Goal: Task Accomplishment & Management: Use online tool/utility

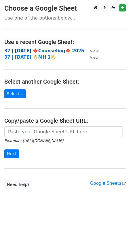
click at [23, 50] on strong "37 | [DATE] 🍁Counseling🍁 2025" at bounding box center [44, 50] width 80 height 5
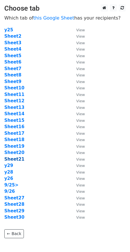
click at [15, 158] on strong "Sheet21" at bounding box center [14, 159] width 20 height 5
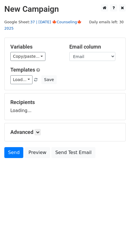
click at [48, 20] on link "37 | SEP 25 🍁Counseling🍁 2025" at bounding box center [42, 25] width 77 height 11
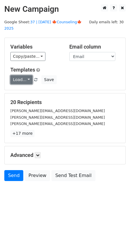
click at [20, 75] on link "Load..." at bounding box center [21, 79] width 22 height 9
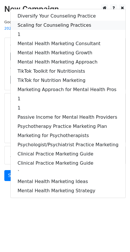
click at [46, 21] on link "Scaling for Counseling Practices" at bounding box center [68, 25] width 115 height 9
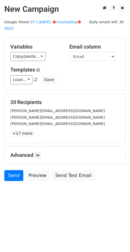
click at [38, 146] on div "Advanced Tracking Track Opens UTM Codes Track Clicks Filters Only include sprea…" at bounding box center [65, 155] width 121 height 18
click at [39, 153] on icon at bounding box center [37, 154] width 3 height 3
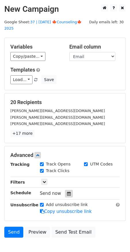
click at [69, 190] on div at bounding box center [69, 193] width 8 height 7
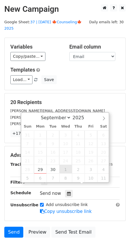
type input "2025-10-01 12:00"
select select "9"
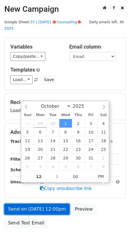
click at [54, 204] on link "Send on Oct 1 at 12:00pm" at bounding box center [36, 209] width 65 height 11
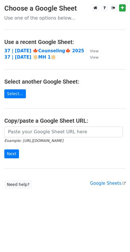
click at [42, 47] on main "Choose a Google Sheet Use one of the options below... Use a recent Google Sheet…" at bounding box center [65, 96] width 130 height 185
click at [41, 50] on strong "37 | SEP 25 🍁Counseling🍁 2025" at bounding box center [44, 50] width 80 height 5
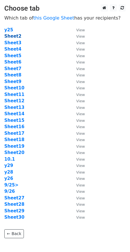
click at [15, 36] on strong "Sheet2" at bounding box center [12, 36] width 17 height 5
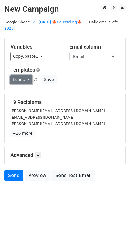
click at [24, 75] on link "Load..." at bounding box center [21, 79] width 22 height 9
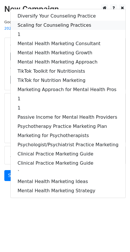
click at [53, 21] on link "Scaling for Counseling Practices" at bounding box center [68, 25] width 115 height 9
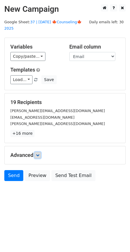
drag, startPoint x: 37, startPoint y: 146, endPoint x: 62, endPoint y: 175, distance: 38.1
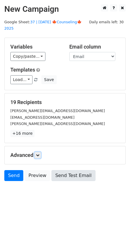
click at [37, 153] on icon at bounding box center [37, 154] width 3 height 3
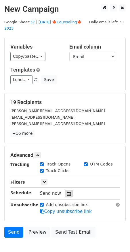
click at [65, 190] on div at bounding box center [69, 193] width 8 height 7
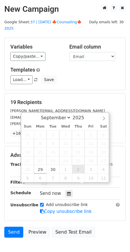
type input "2025-10-02 12:00"
select select "9"
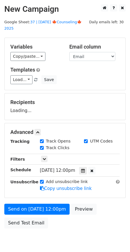
click at [54, 196] on form "Variables Copy/paste... {{Name}} {{Email}} Email column Name Email Templates Lo…" at bounding box center [64, 135] width 121 height 194
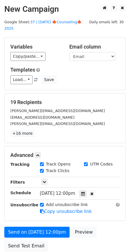
click at [39, 206] on div "Add unsubscribe link Copy unsubscribe link" at bounding box center [80, 208] width 88 height 13
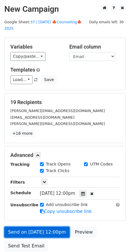
click at [34, 227] on link "Send on Oct 2 at 12:00pm" at bounding box center [36, 232] width 65 height 11
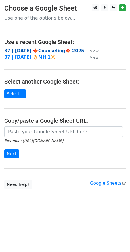
click at [50, 51] on strong "37 | [DATE] 🍁Counseling🍁 2025" at bounding box center [44, 50] width 80 height 5
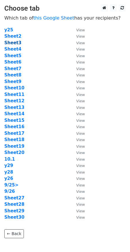
click at [15, 41] on strong "Sheet3" at bounding box center [12, 42] width 17 height 5
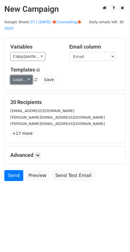
click at [26, 75] on link "Load..." at bounding box center [21, 79] width 22 height 9
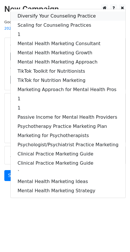
click at [42, 11] on link "Diversify Your Counseling Practice" at bounding box center [68, 15] width 115 height 9
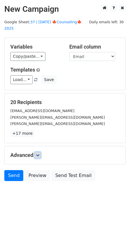
click at [38, 153] on icon at bounding box center [37, 154] width 3 height 3
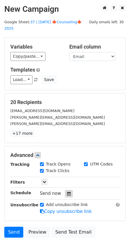
click at [67, 192] on icon at bounding box center [69, 194] width 4 height 4
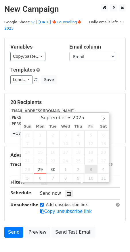
type input "[DATE] 12:00"
select select "9"
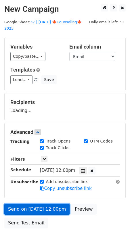
click at [58, 204] on link "Send on [DATE] 12:00pm" at bounding box center [36, 209] width 65 height 11
